Goal: Task Accomplishment & Management: Use online tool/utility

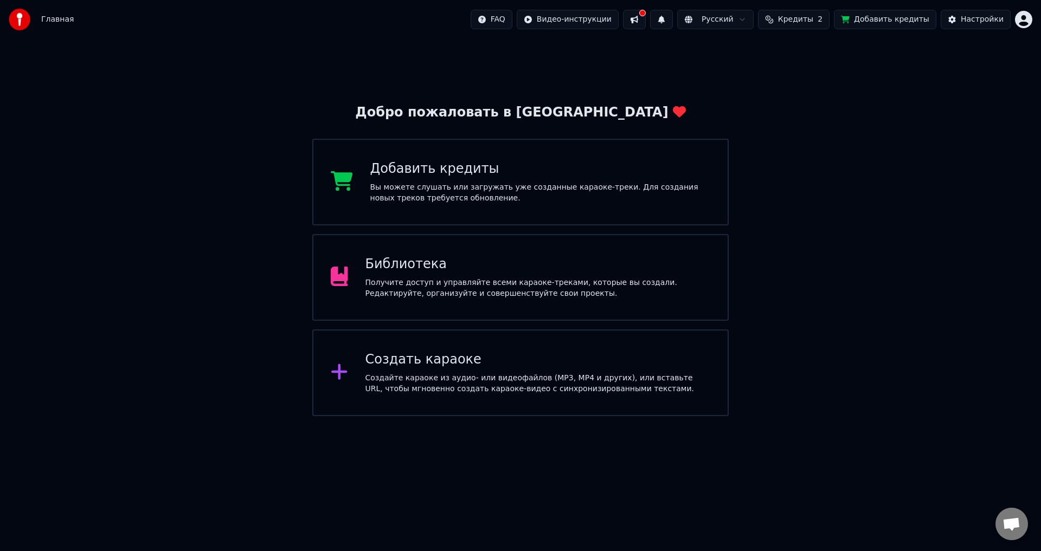
click at [406, 371] on div "Создать караоке Создайте караоке из аудио- или видеофайлов (MP3, MP4 и других),…" at bounding box center [537, 372] width 345 height 43
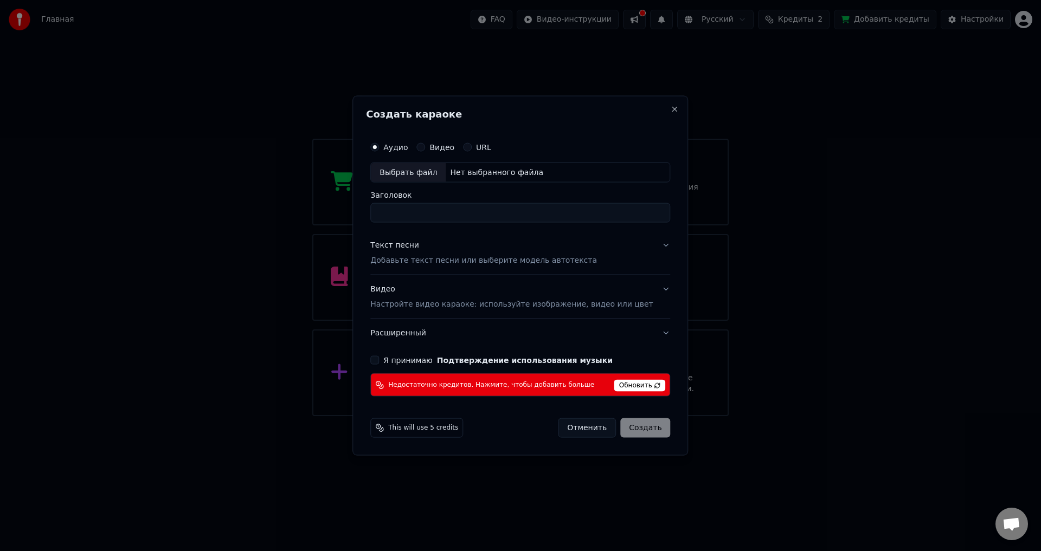
click at [615, 385] on span "Обновить" at bounding box center [639, 386] width 51 height 12
click at [670, 112] on button "Close" at bounding box center [674, 109] width 9 height 9
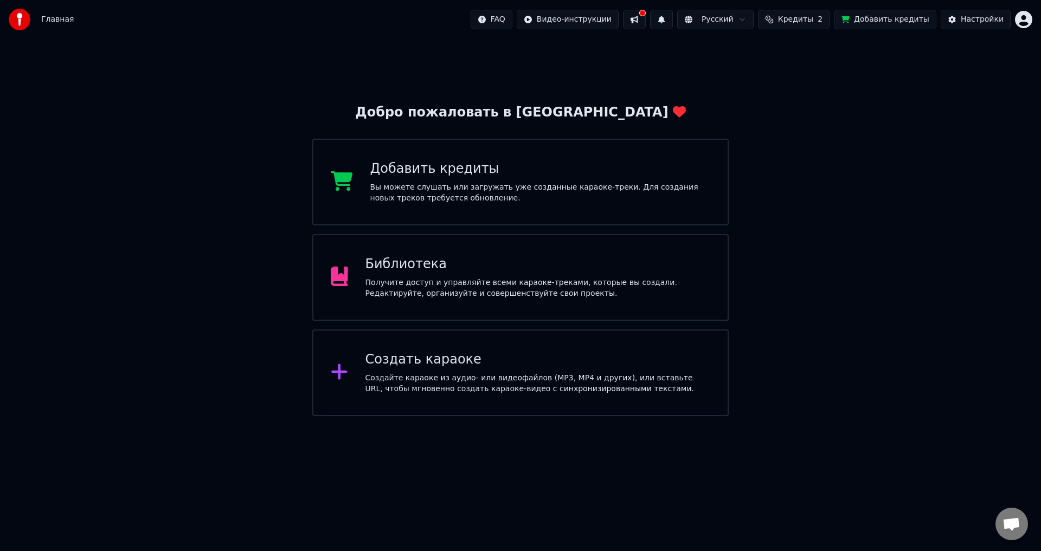
click at [421, 181] on div "Добавить кредиты Вы можете слушать или загружать уже созданные караоке-треки. Д…" at bounding box center [540, 181] width 340 height 43
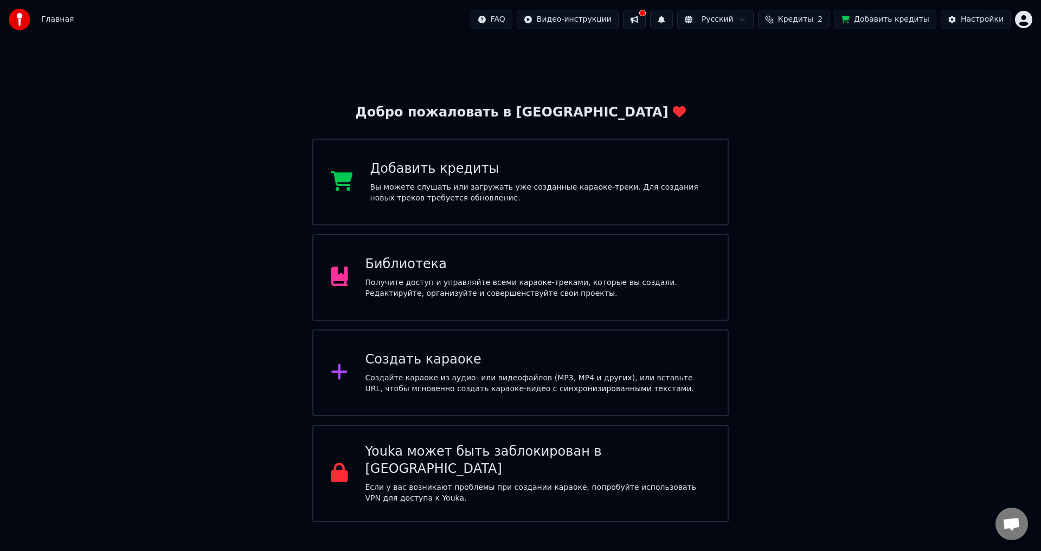
click at [826, 241] on div "Добро пожаловать в Youka Добавить кредиты Вы можете слушать или загружать уже с…" at bounding box center [520, 280] width 1041 height 483
click at [437, 185] on div "Вы можете слушать или загружать уже созданные караоке-треки. Для создания новых…" at bounding box center [540, 193] width 340 height 22
click at [422, 171] on div "Добавить кредиты" at bounding box center [540, 168] width 340 height 17
click at [453, 181] on div "Добавить кредиты Вы можете слушать или загружать уже созданные караоке-треки. Д…" at bounding box center [540, 181] width 340 height 43
